Goal: Task Accomplishment & Management: Use online tool/utility

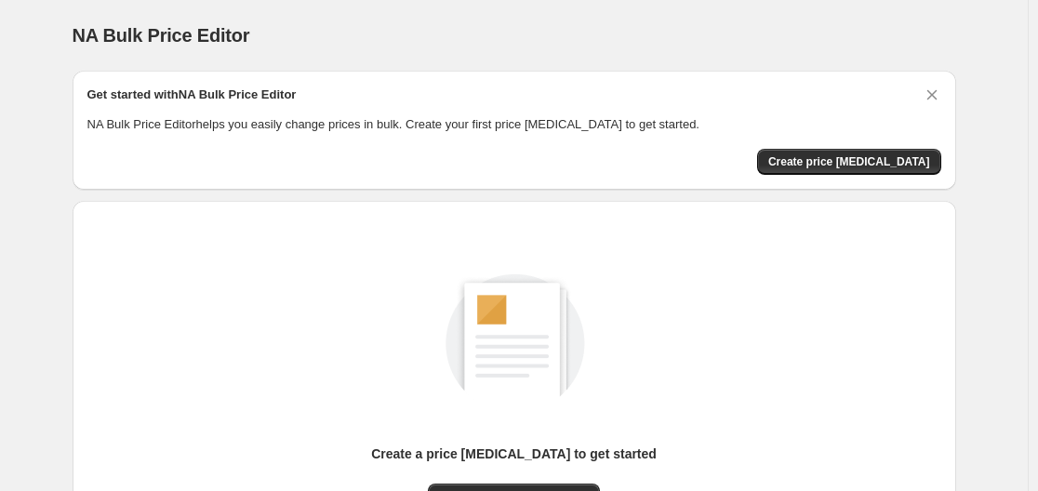
scroll to position [206, 0]
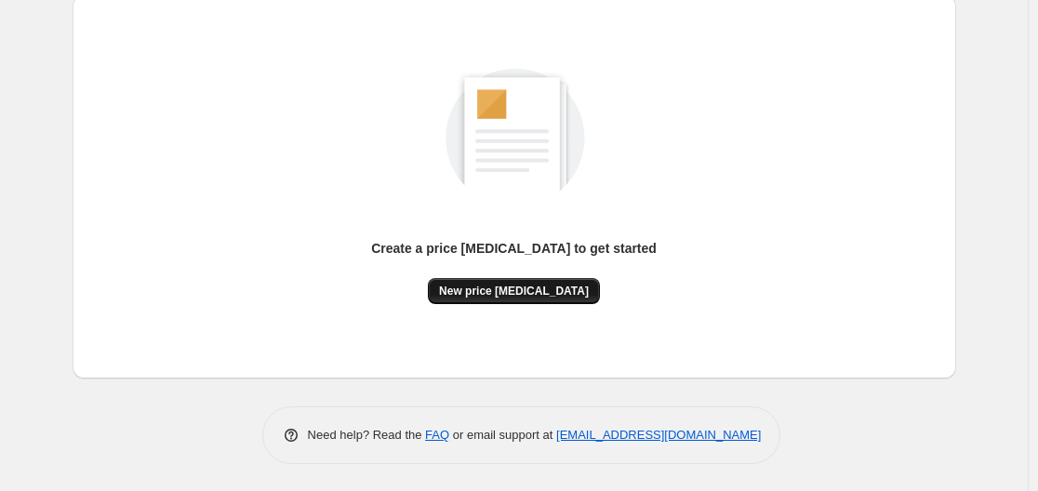
click at [497, 284] on span "New price change job" at bounding box center [514, 291] width 150 height 15
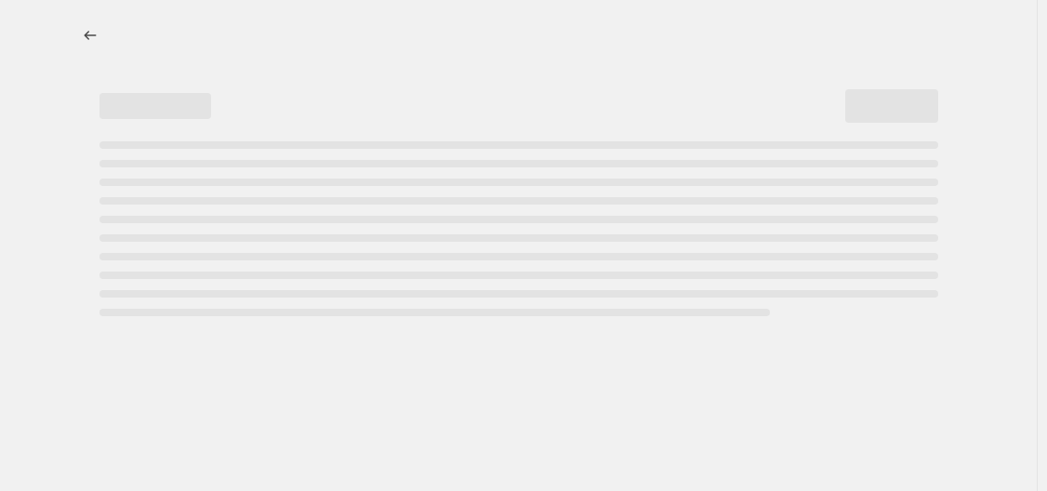
select select "percentage"
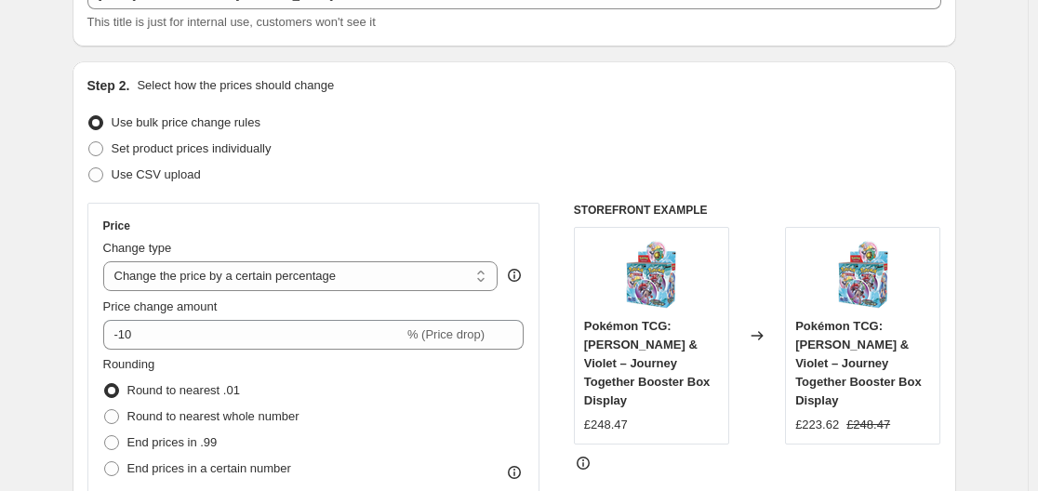
scroll to position [279, 0]
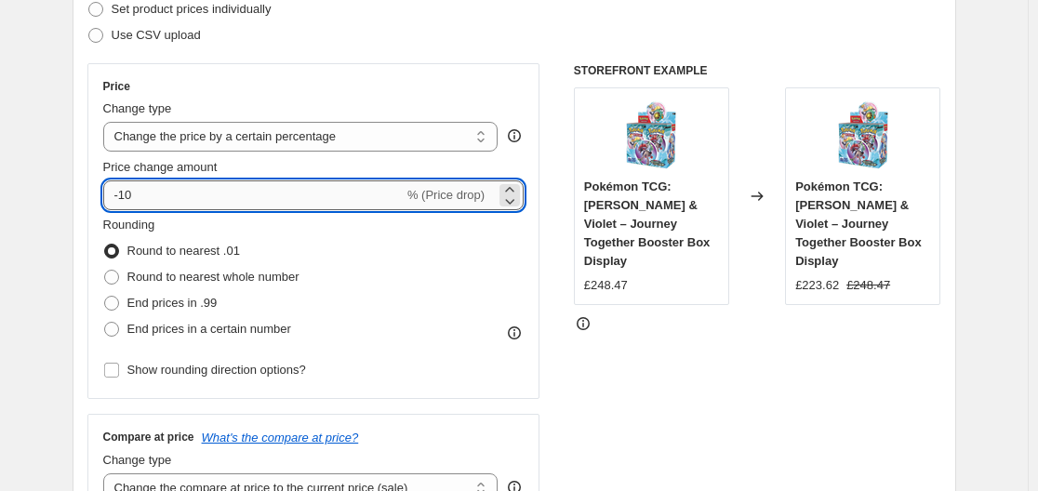
drag, startPoint x: 126, startPoint y: 195, endPoint x: 179, endPoint y: 197, distance: 53.0
click at [179, 197] on input "-10" at bounding box center [253, 195] width 300 height 30
type input "-45"
click at [116, 303] on span at bounding box center [111, 303] width 15 height 15
click at [105, 297] on input "End prices in .99" at bounding box center [104, 296] width 1 height 1
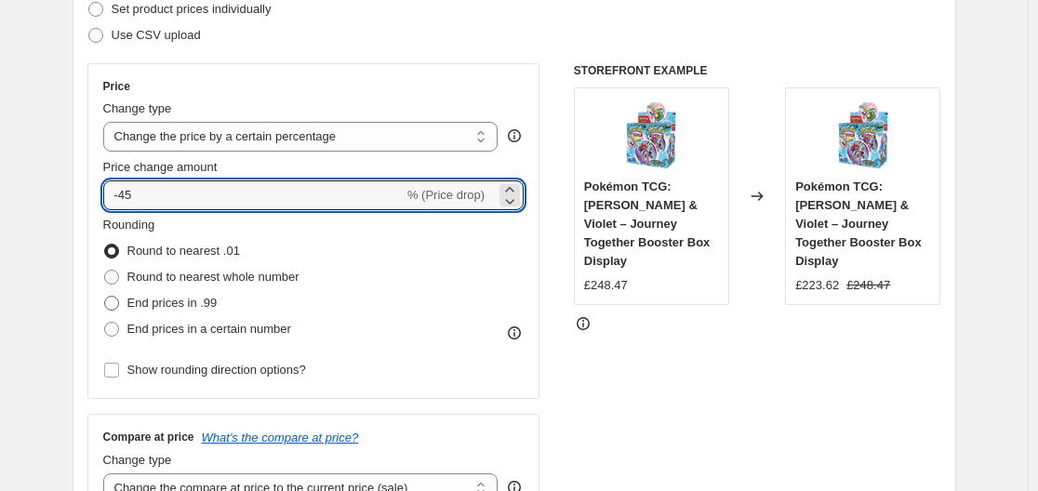
radio input "true"
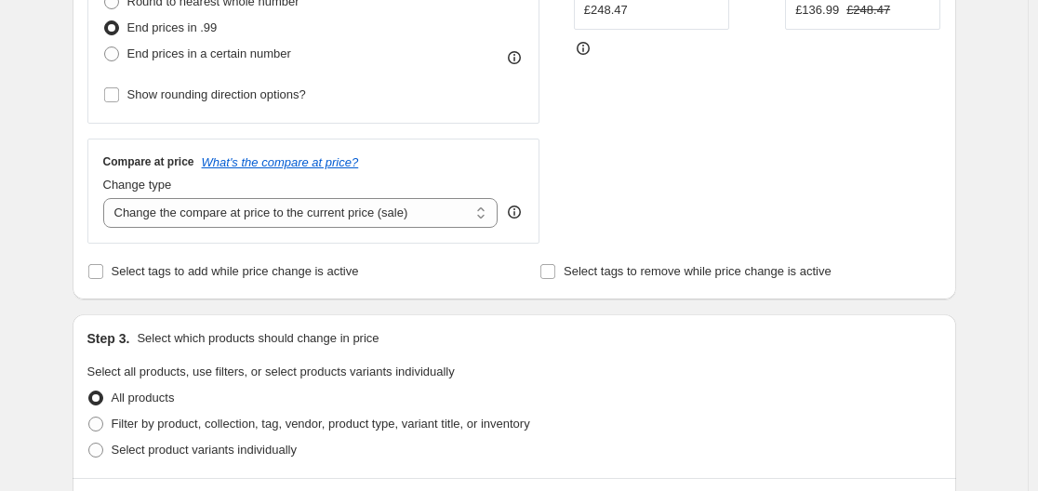
scroll to position [558, 0]
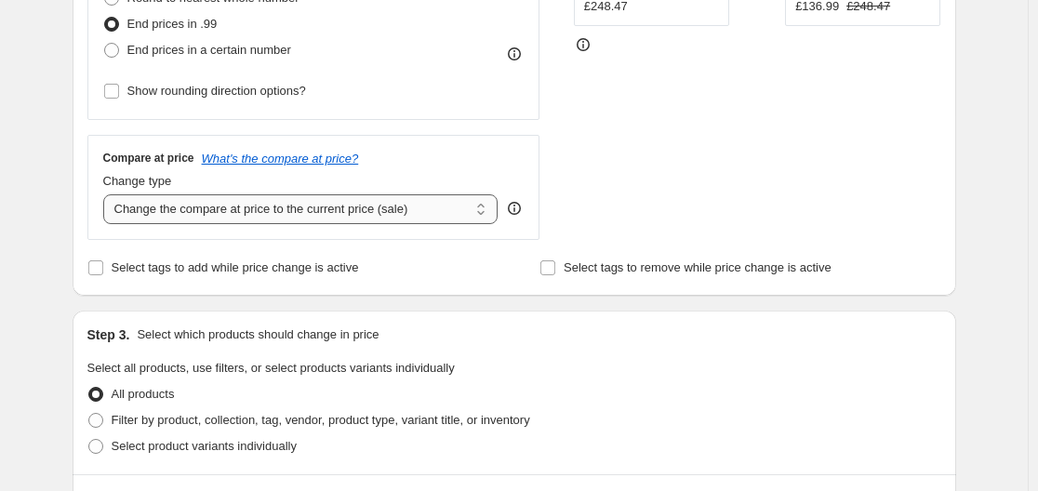
click at [285, 196] on select "Change the compare at price to the current price (sale) Change the compare at p…" at bounding box center [300, 209] width 395 height 30
select select "remove"
click at [107, 194] on select "Change the compare at price to the current price (sale) Change the compare at p…" at bounding box center [300, 209] width 395 height 30
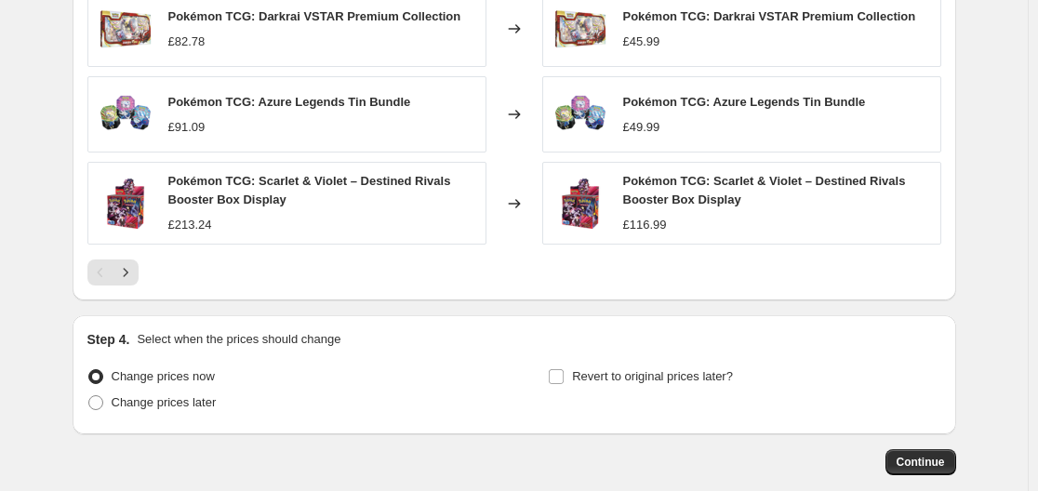
scroll to position [1380, 0]
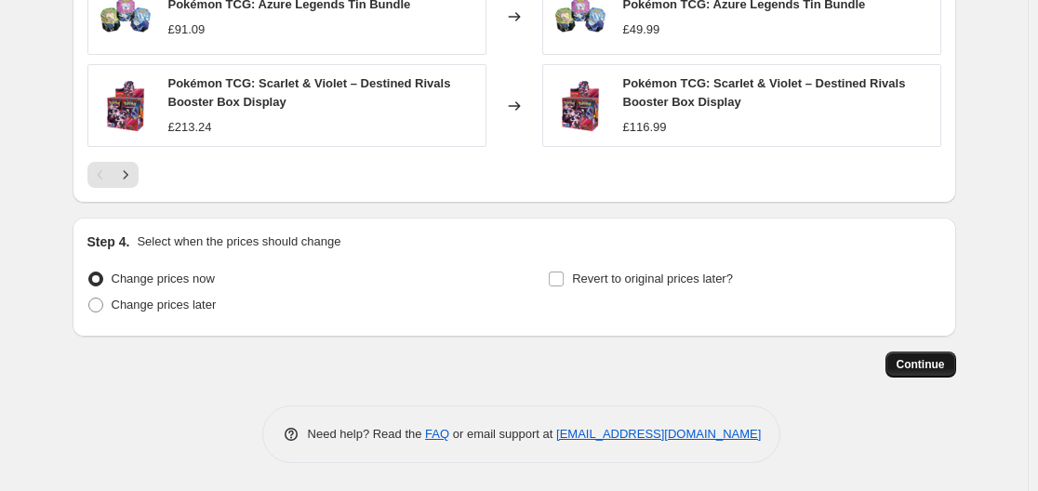
click at [899, 365] on span "Continue" at bounding box center [920, 364] width 48 height 15
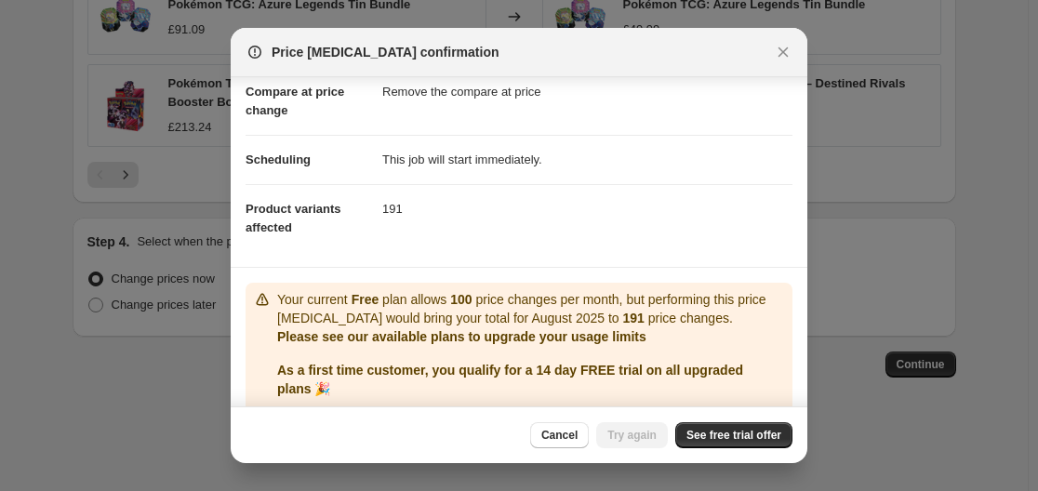
scroll to position [158, 0]
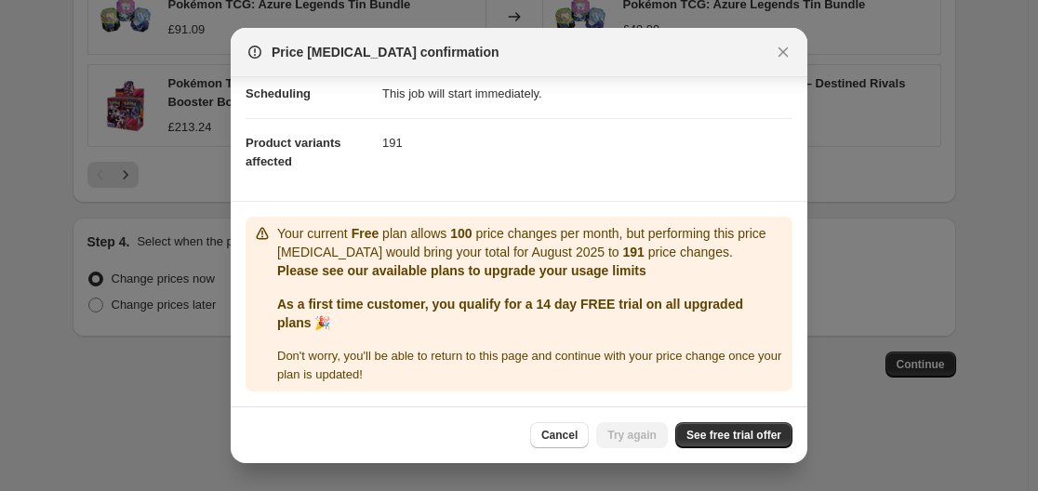
click at [707, 421] on div "Cancel Try again See free trial offer" at bounding box center [519, 434] width 577 height 57
click at [725, 431] on span "See free trial offer" at bounding box center [733, 435] width 95 height 15
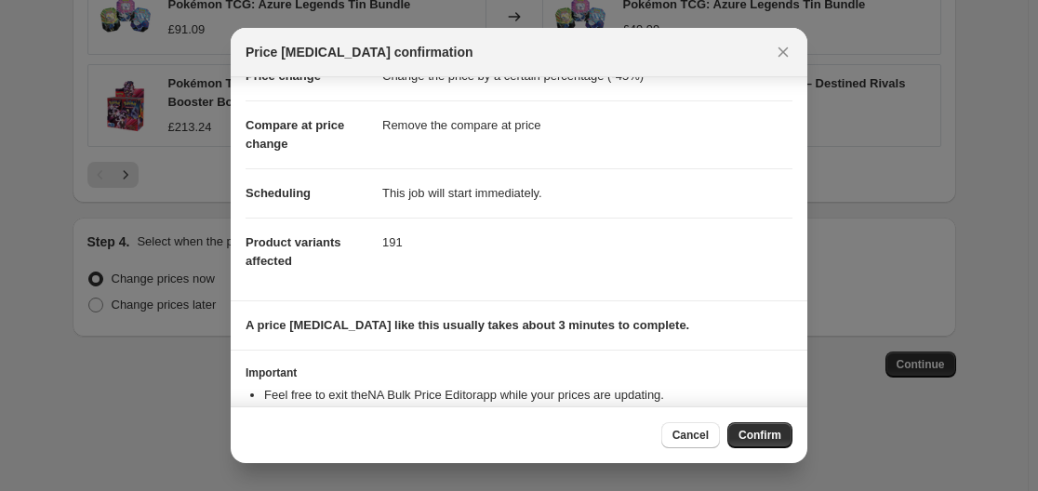
scroll to position [120, 0]
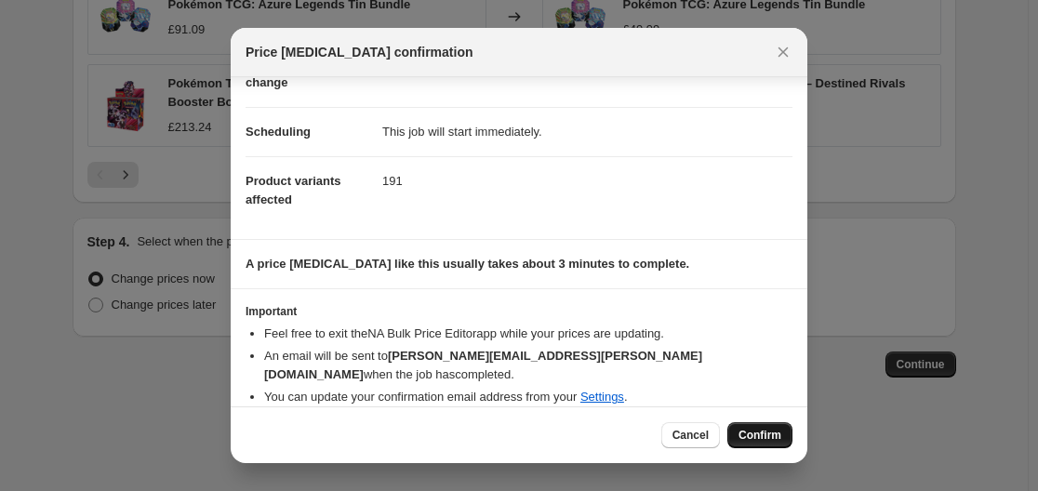
click at [772, 434] on span "Confirm" at bounding box center [759, 435] width 43 height 15
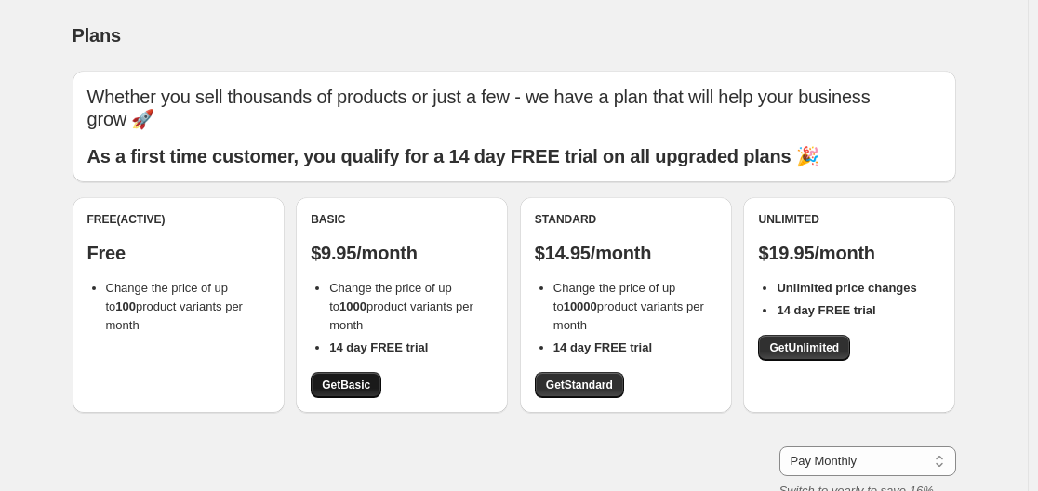
click at [351, 379] on span "Get Basic" at bounding box center [346, 385] width 48 height 15
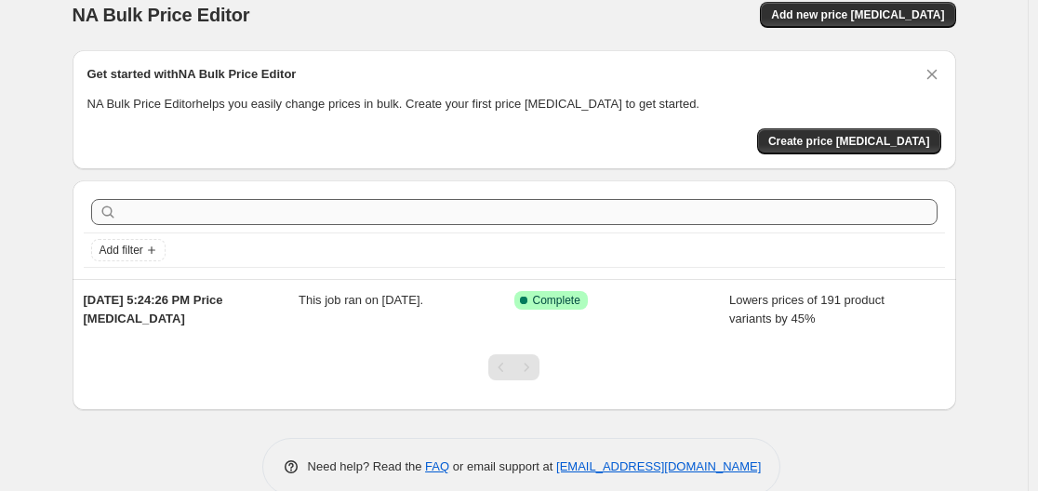
scroll to position [52, 0]
